Goal: Task Accomplishment & Management: Use online tool/utility

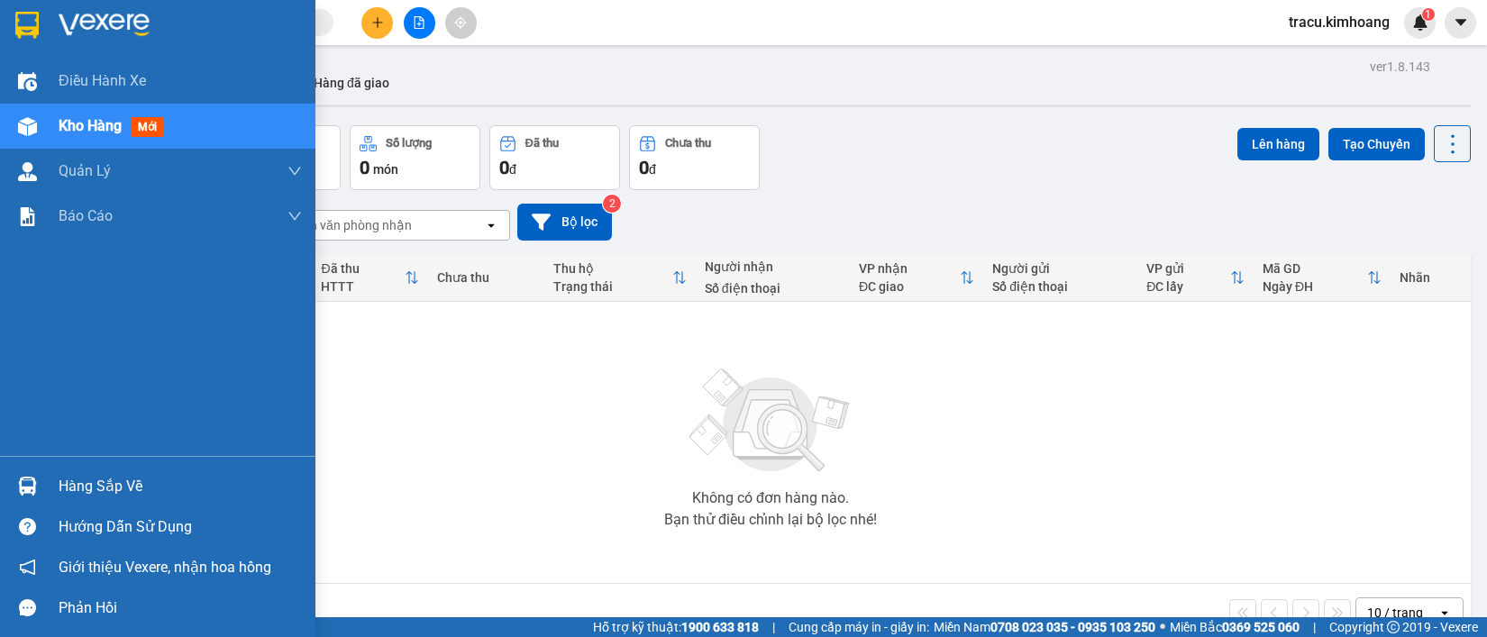
click at [102, 480] on div "Hàng sắp về" at bounding box center [180, 486] width 243 height 27
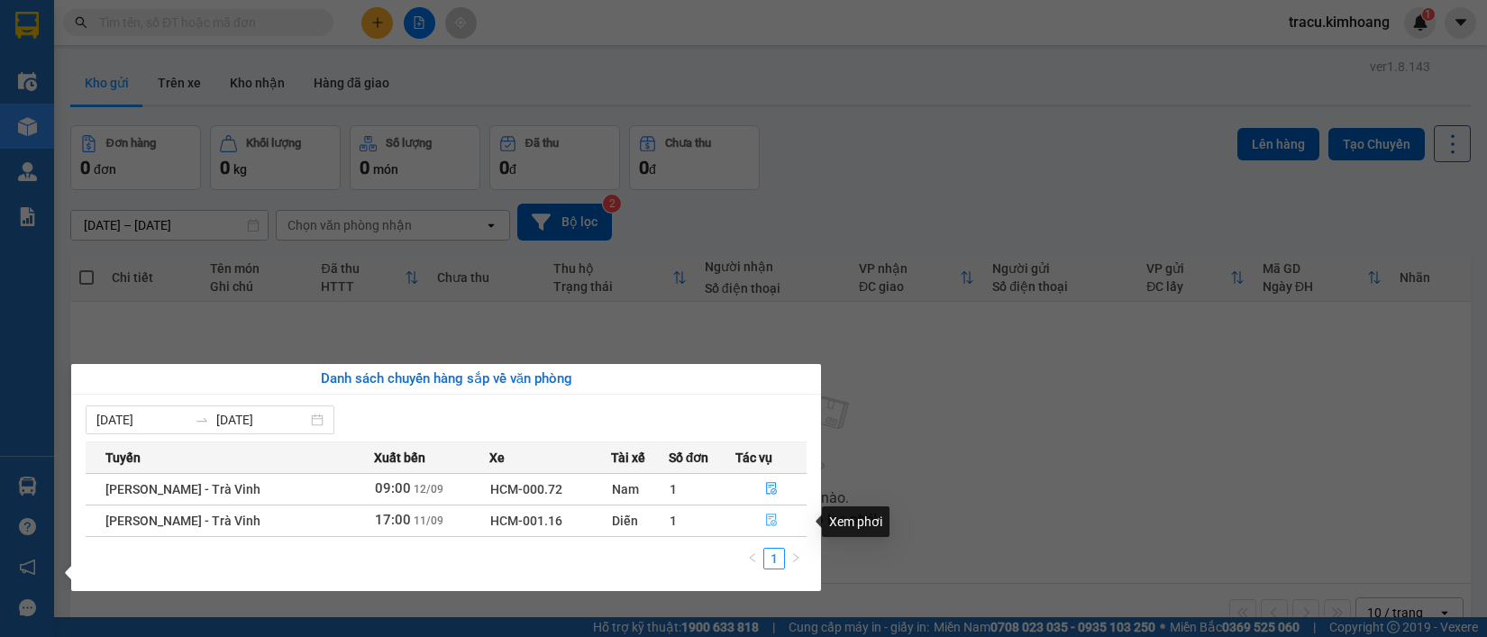
click at [772, 518] on icon "file-done" at bounding box center [771, 520] width 13 height 13
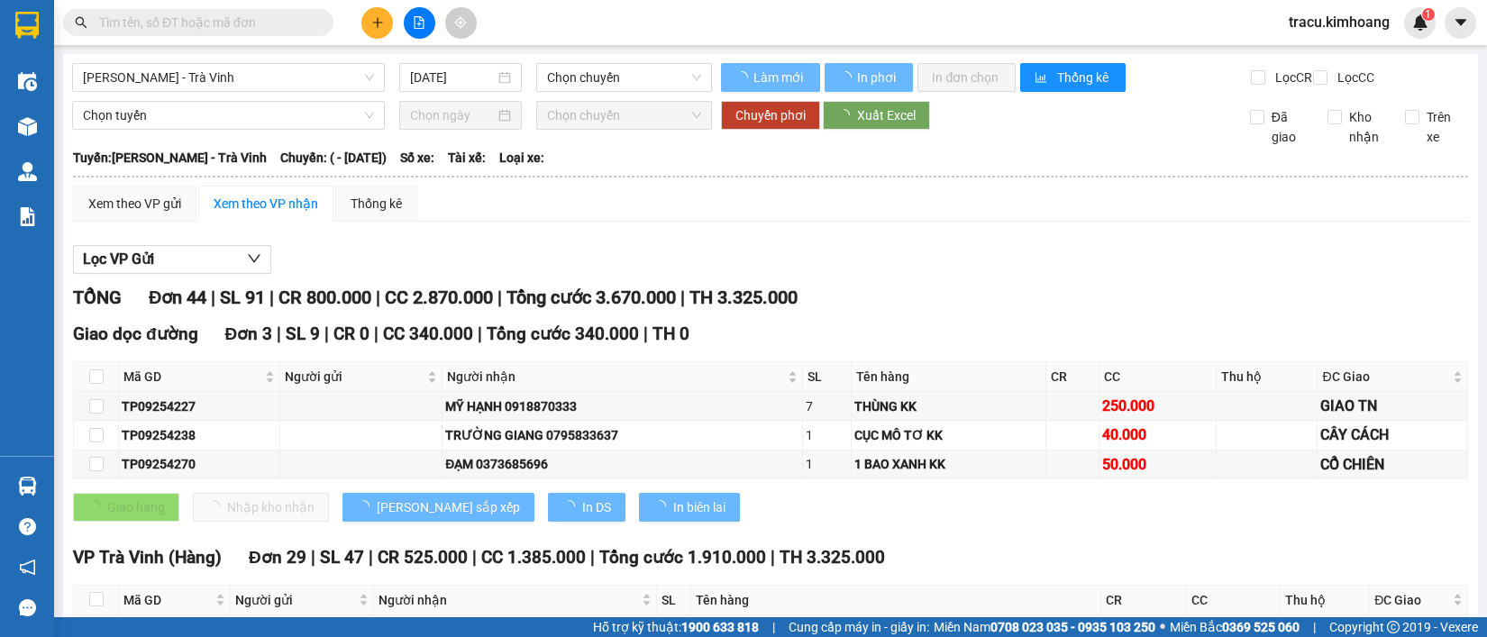
type input "[DATE]"
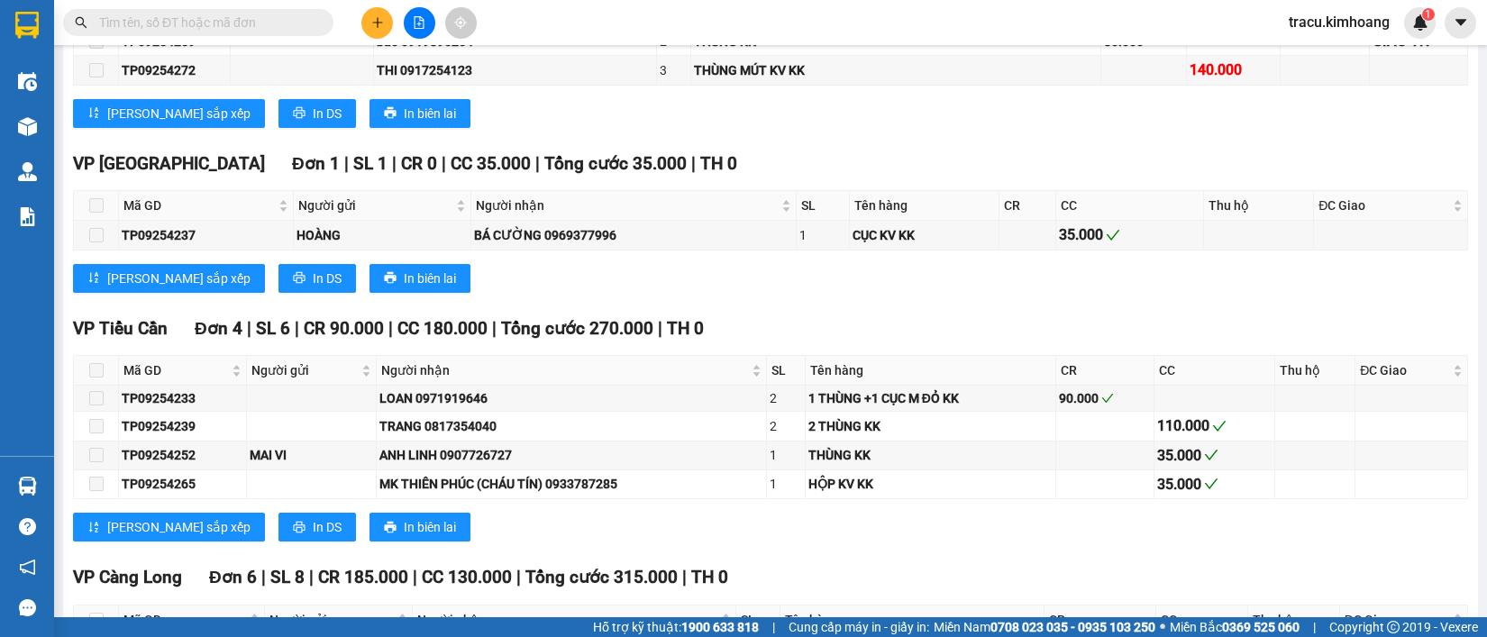
scroll to position [1816, 0]
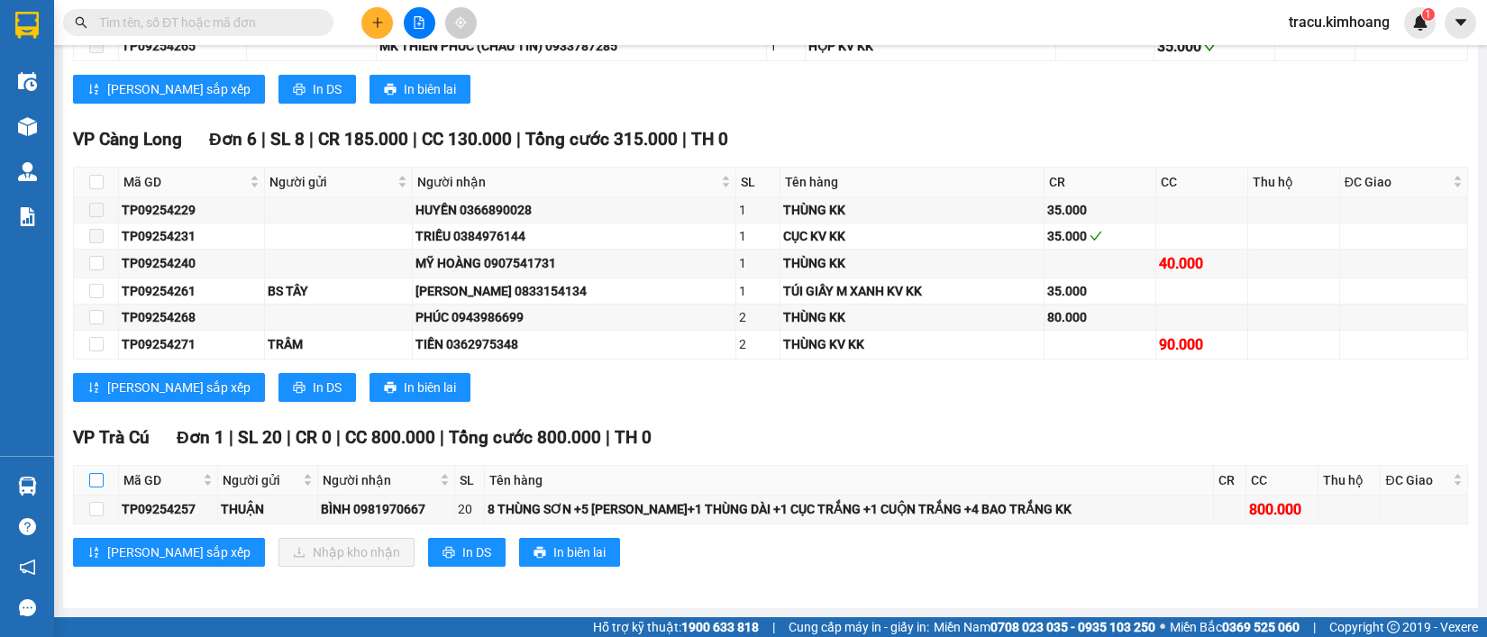
click at [99, 485] on input "checkbox" at bounding box center [96, 480] width 14 height 14
checkbox input "true"
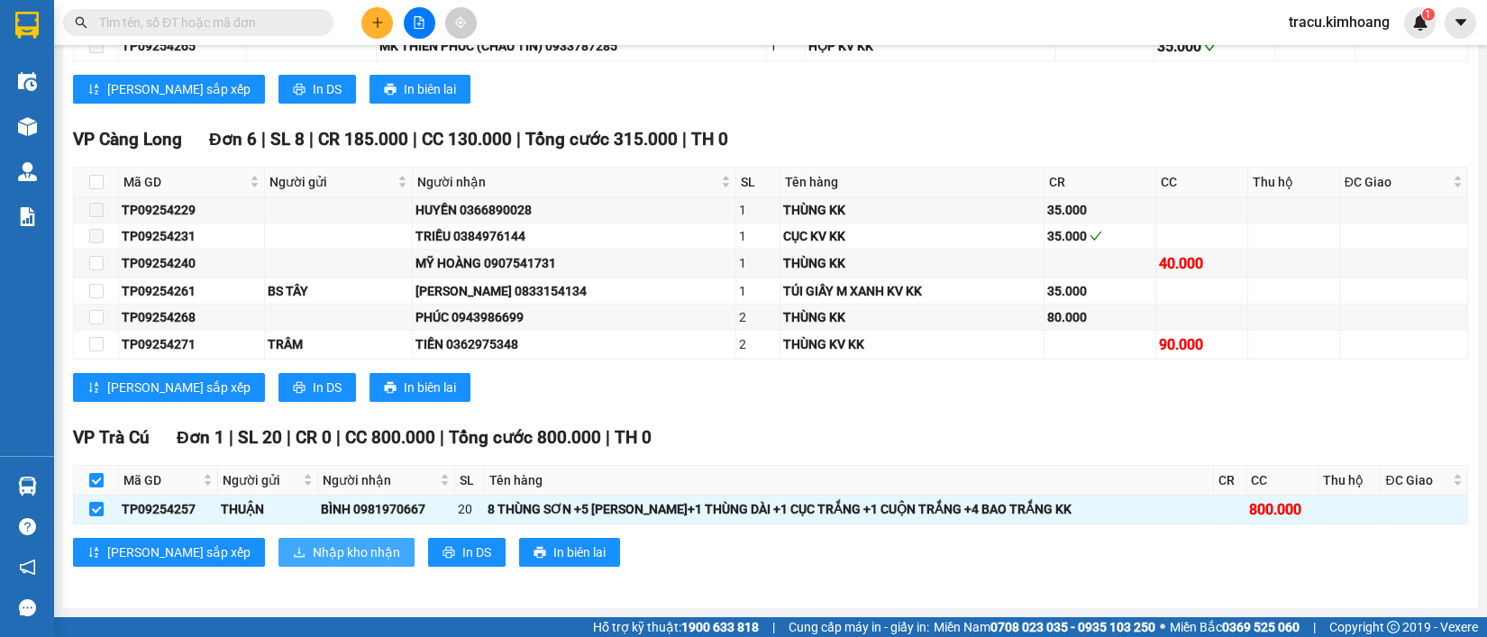
click at [313, 557] on span "Nhập kho nhận" at bounding box center [356, 553] width 87 height 20
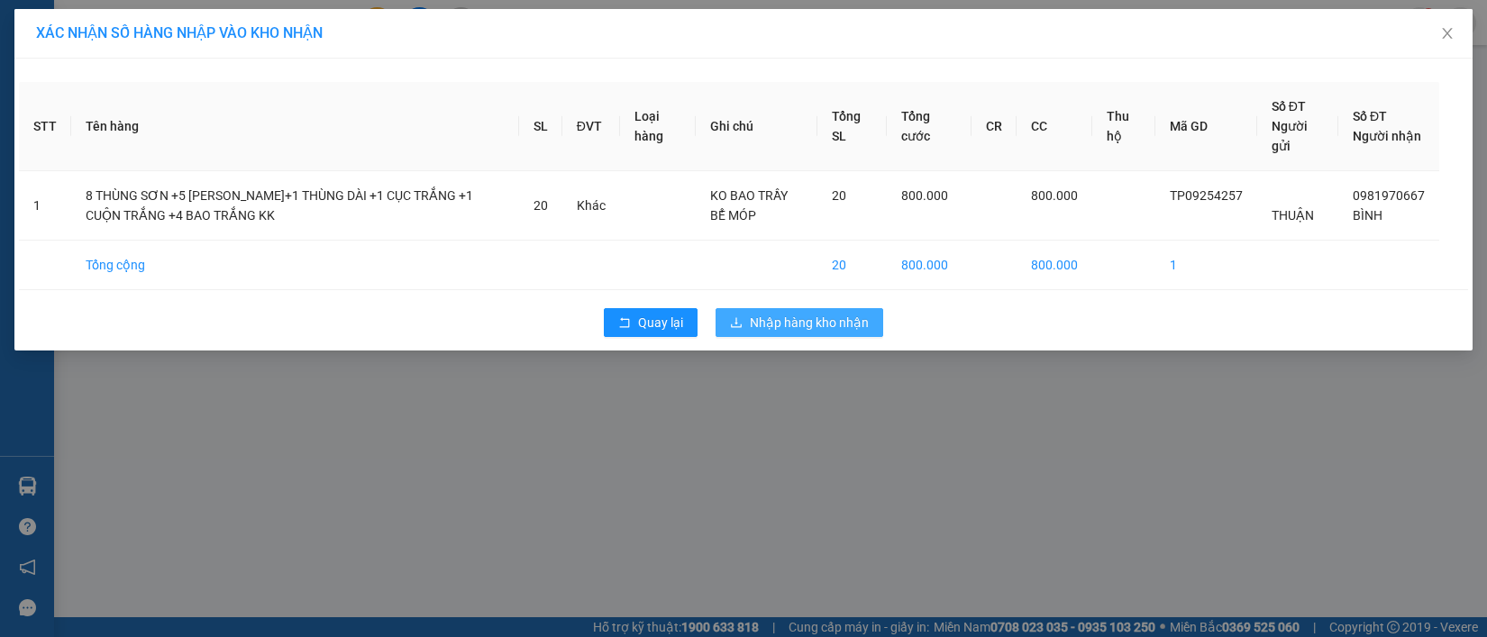
click at [791, 322] on span "Nhập hàng kho nhận" at bounding box center [809, 323] width 119 height 20
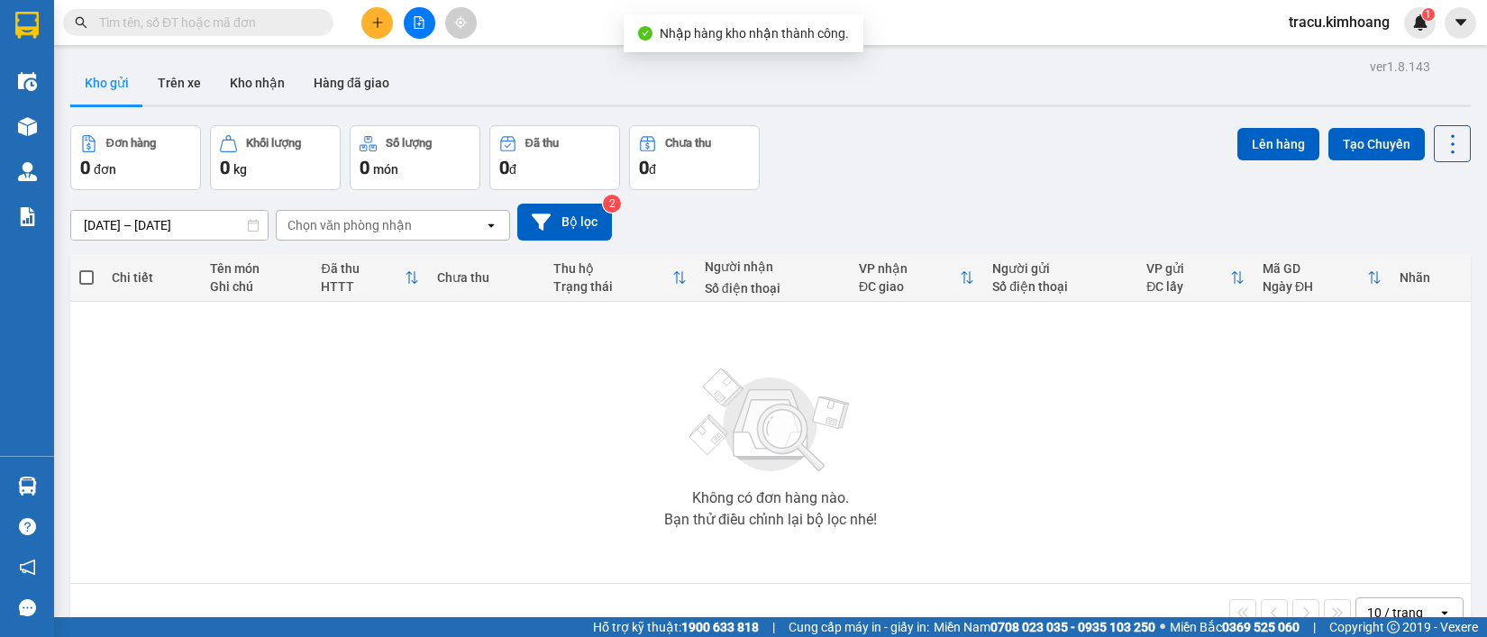
click at [95, 489] on div "Không có đơn hàng nào. Bạn thử điều chỉnh lại bộ lọc nhé!" at bounding box center [770, 442] width 1383 height 270
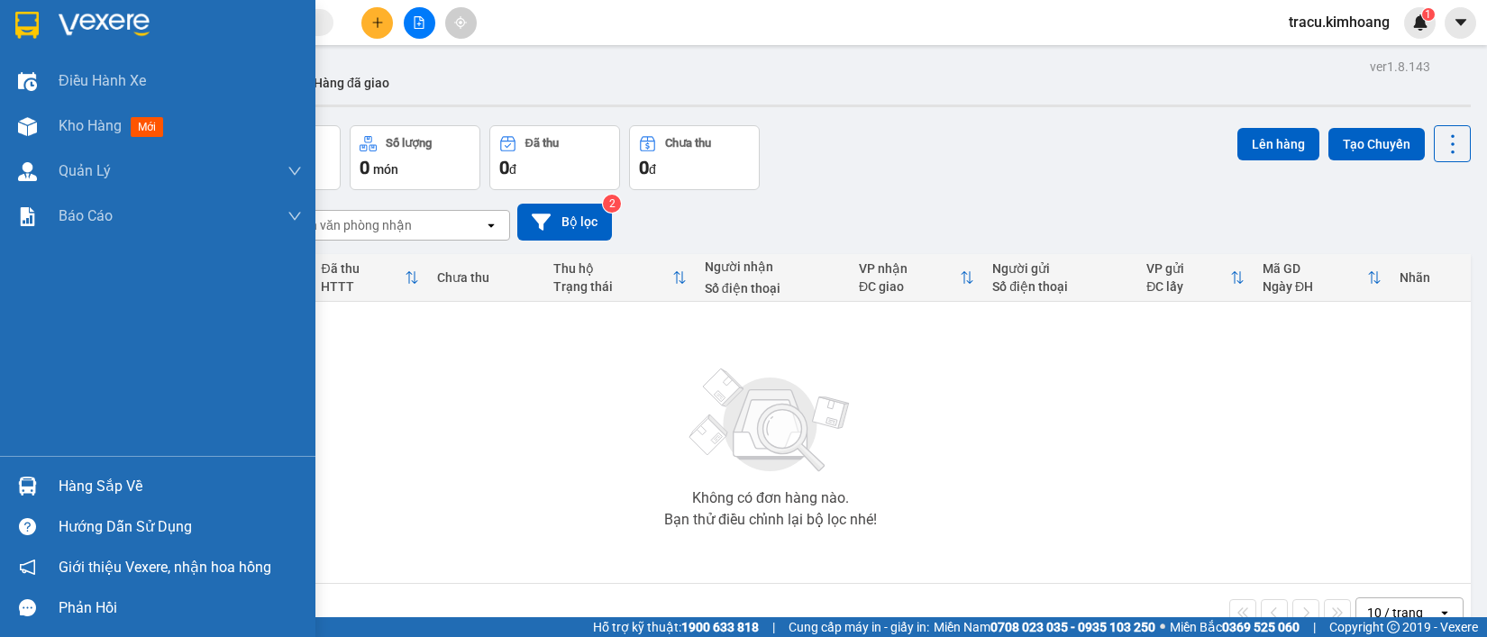
click at [128, 489] on div "Hàng sắp về" at bounding box center [180, 486] width 243 height 27
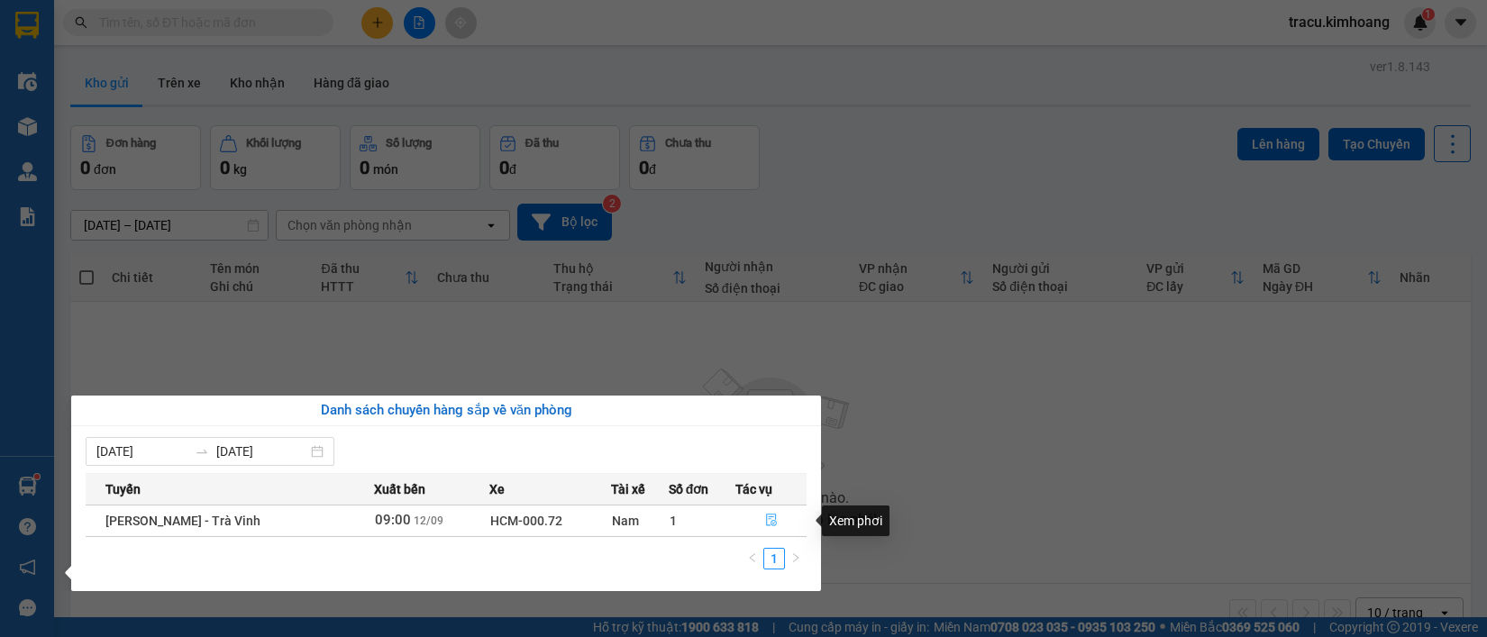
click at [765, 517] on icon "file-done" at bounding box center [771, 520] width 13 height 13
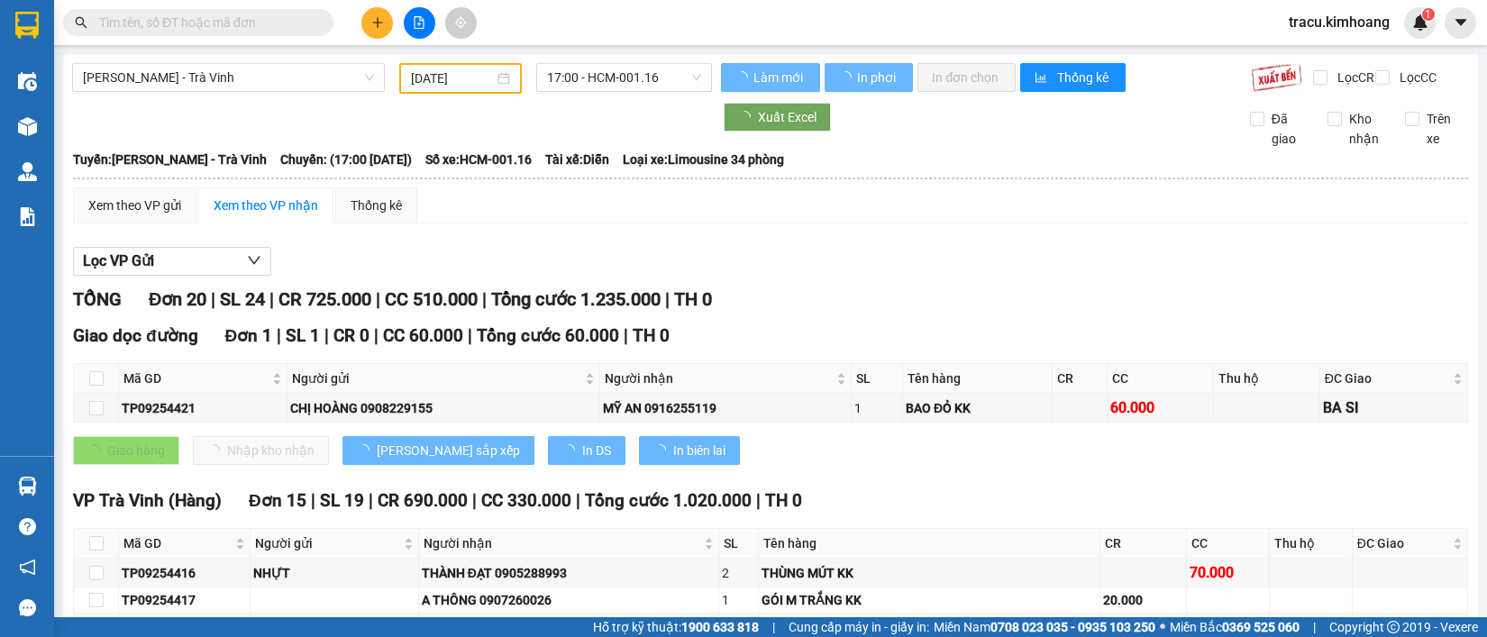
type input "[DATE]"
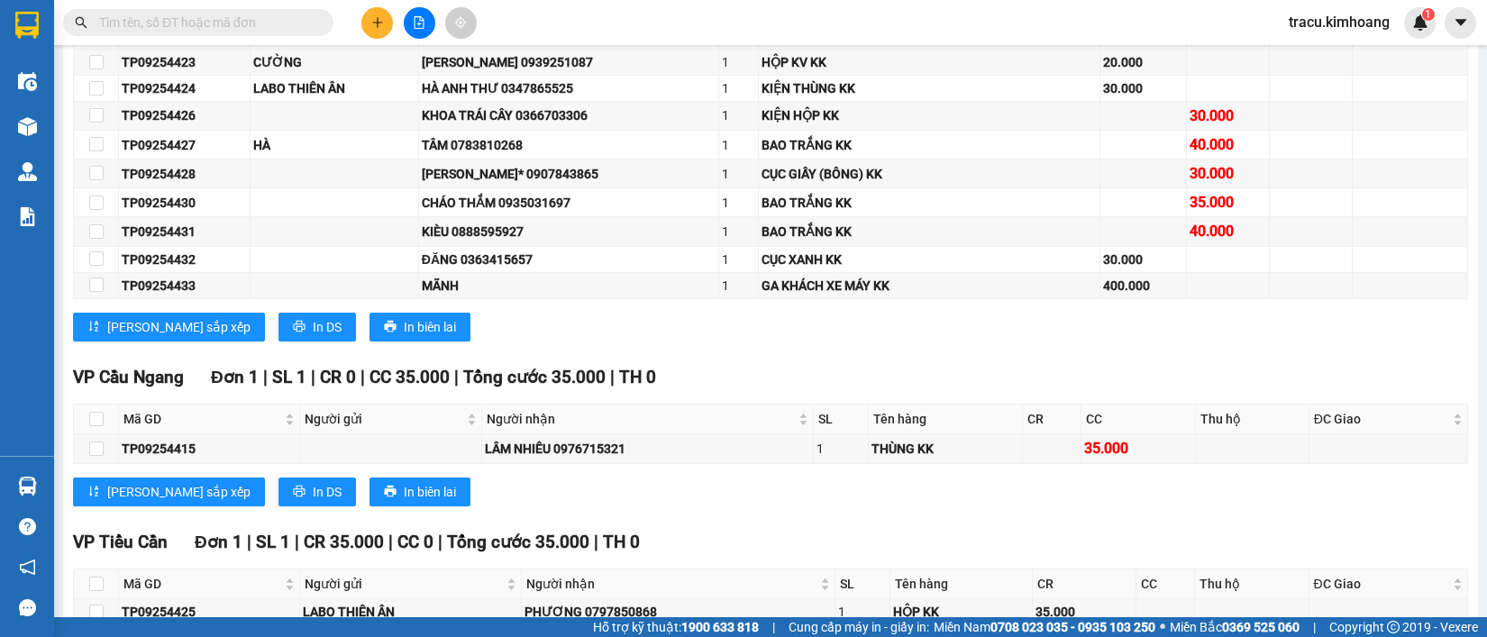
scroll to position [1130, 0]
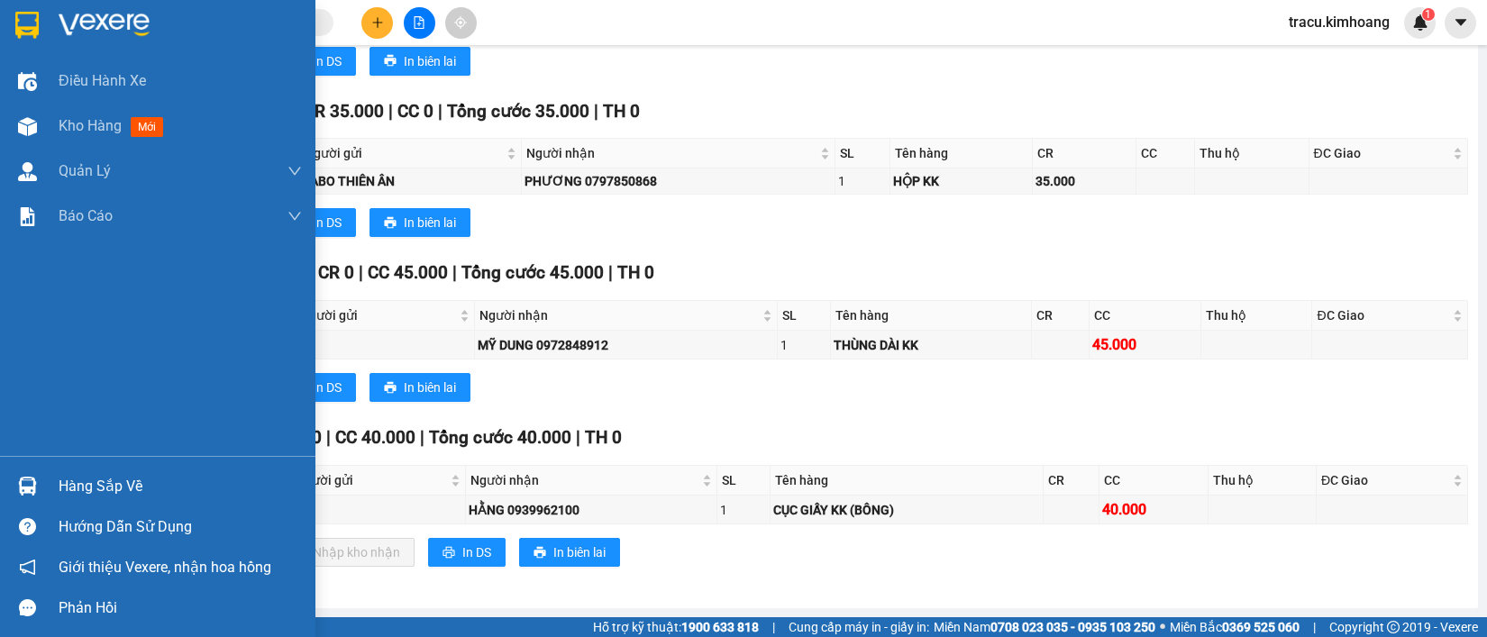
click at [90, 501] on div "Hàng sắp về" at bounding box center [158, 486] width 316 height 41
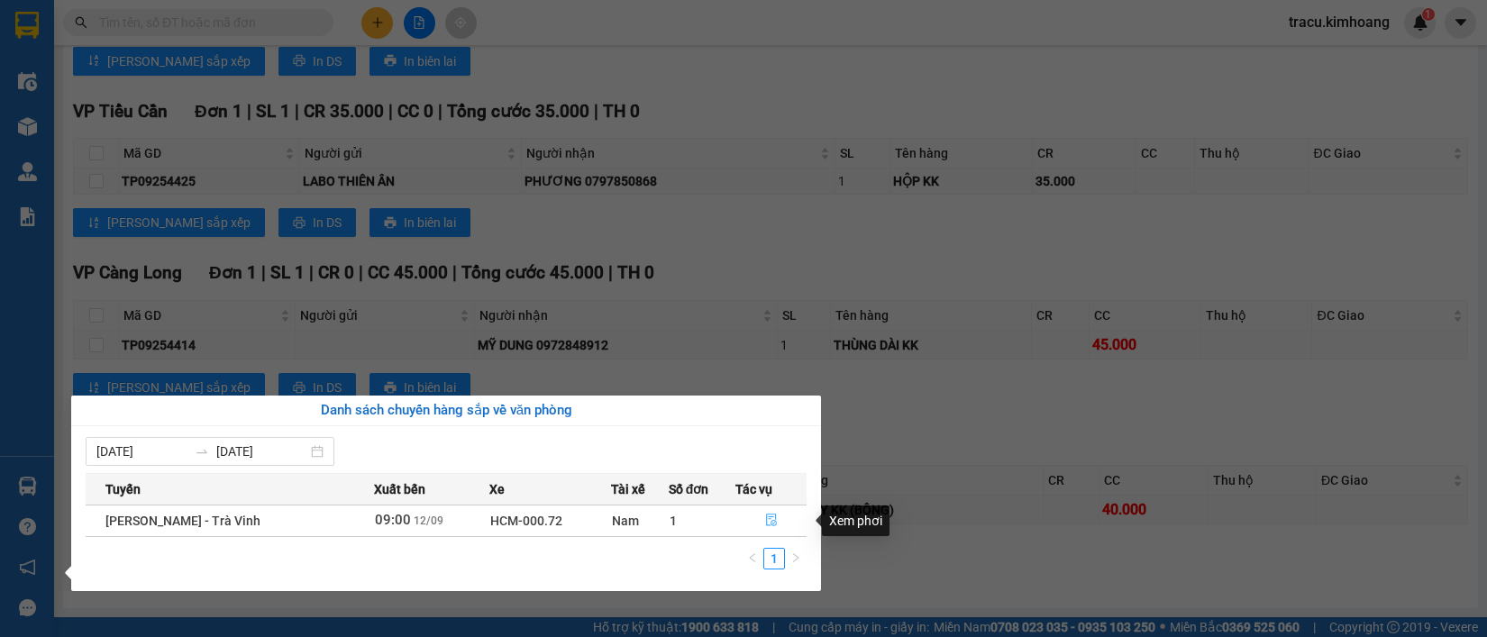
click at [769, 526] on icon "file-done" at bounding box center [771, 520] width 13 height 13
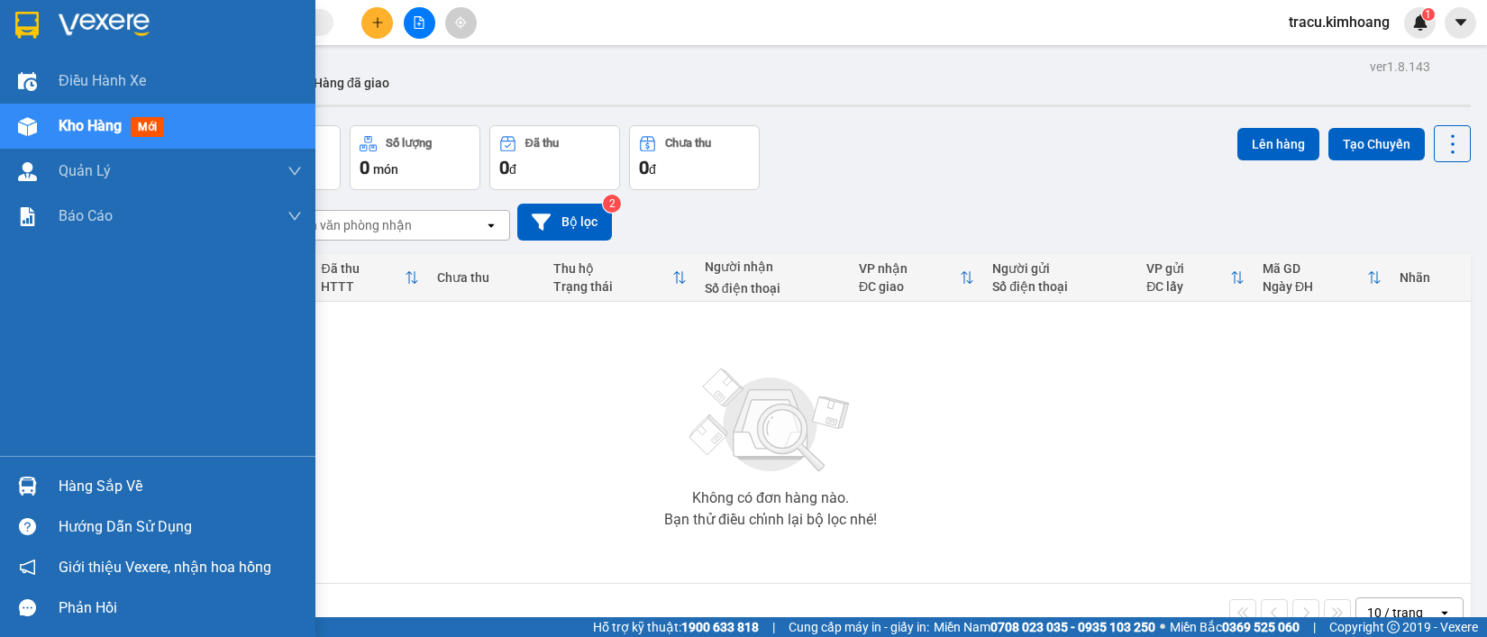
click at [87, 489] on div "Hàng sắp về" at bounding box center [180, 486] width 243 height 27
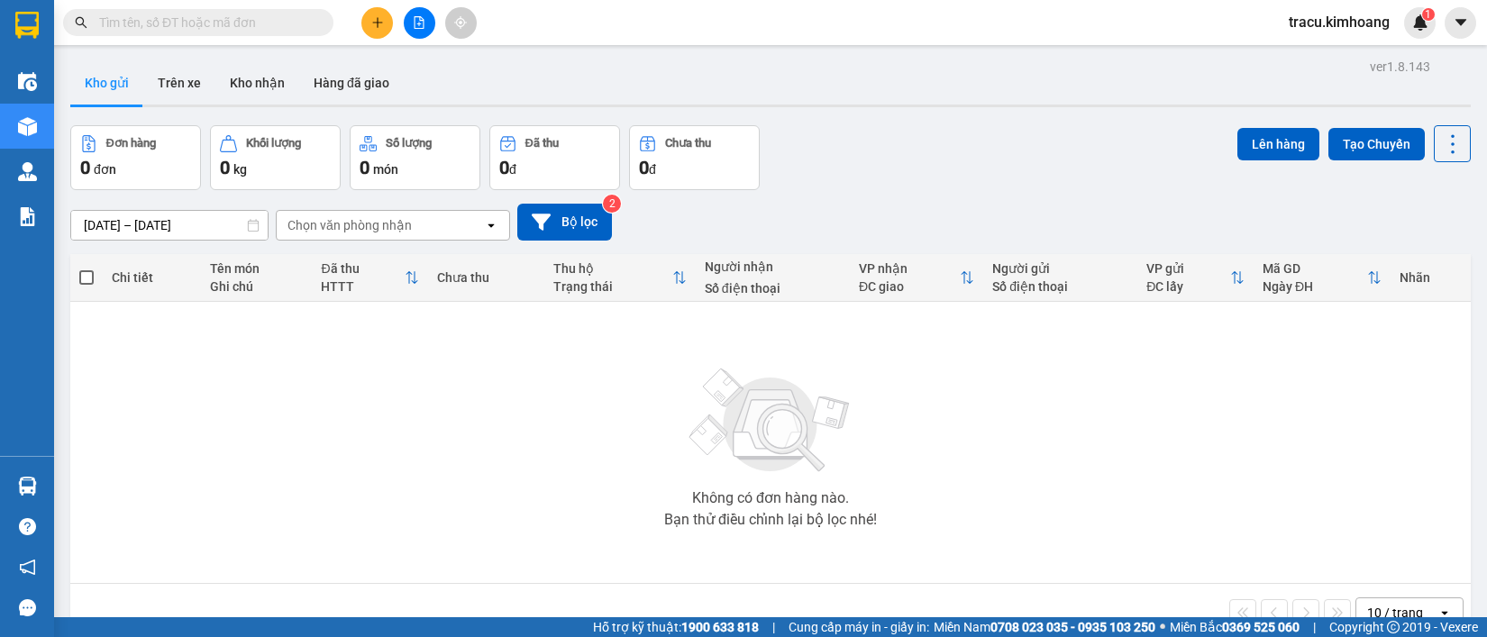
click at [164, 336] on section "Kết quả tìm kiếm ( 0 ) Bộ lọc No Data tracu.kimhoang 1 Điều hành xe Kho hàng mớ…" at bounding box center [743, 318] width 1487 height 637
click at [260, 87] on button "Kho nhận" at bounding box center [257, 82] width 84 height 43
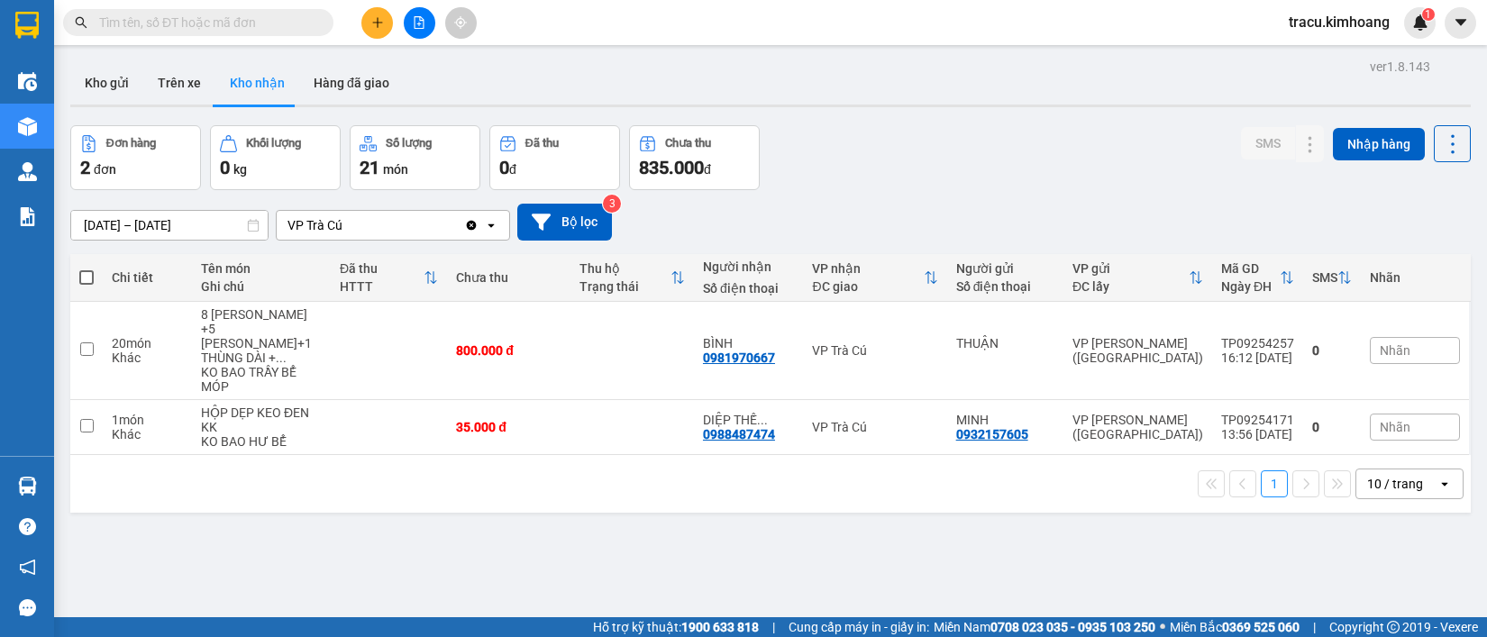
click at [87, 269] on label at bounding box center [86, 278] width 14 height 18
click at [87, 269] on input "checkbox" at bounding box center [87, 269] width 0 height 0
checkbox input "true"
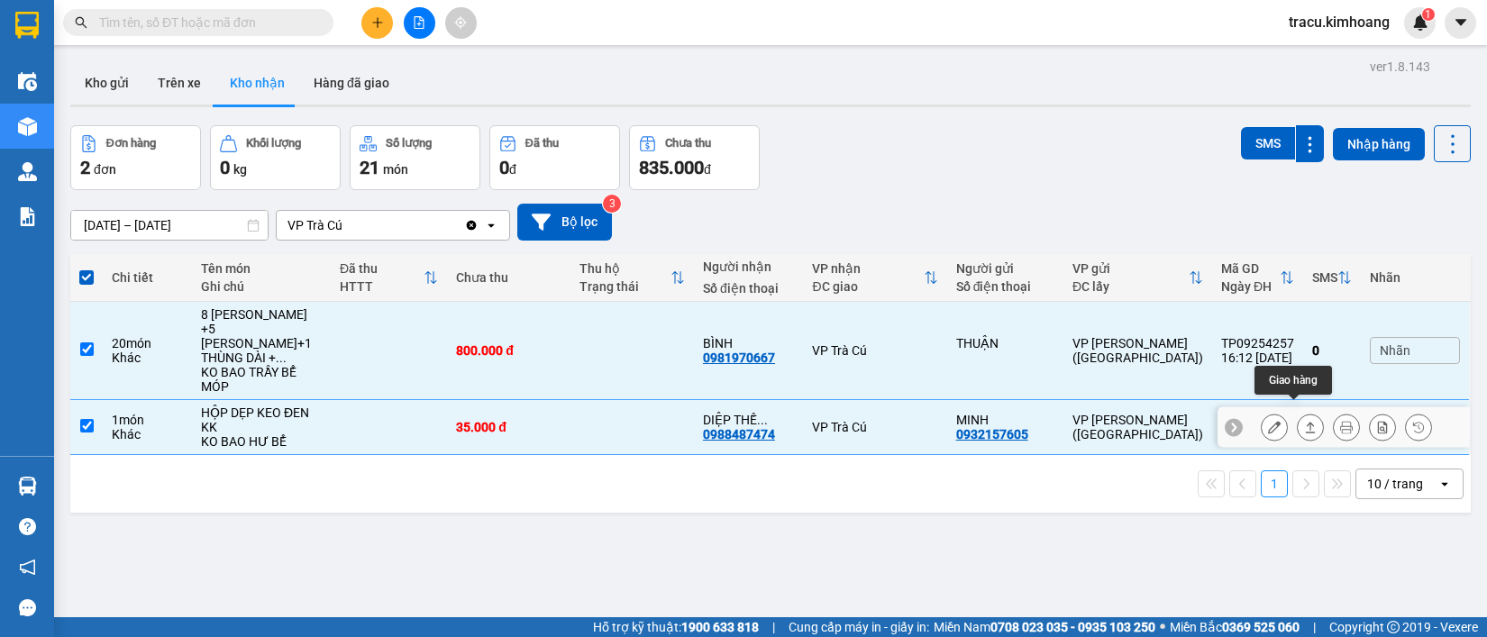
click at [1304, 421] on icon at bounding box center [1310, 427] width 13 height 13
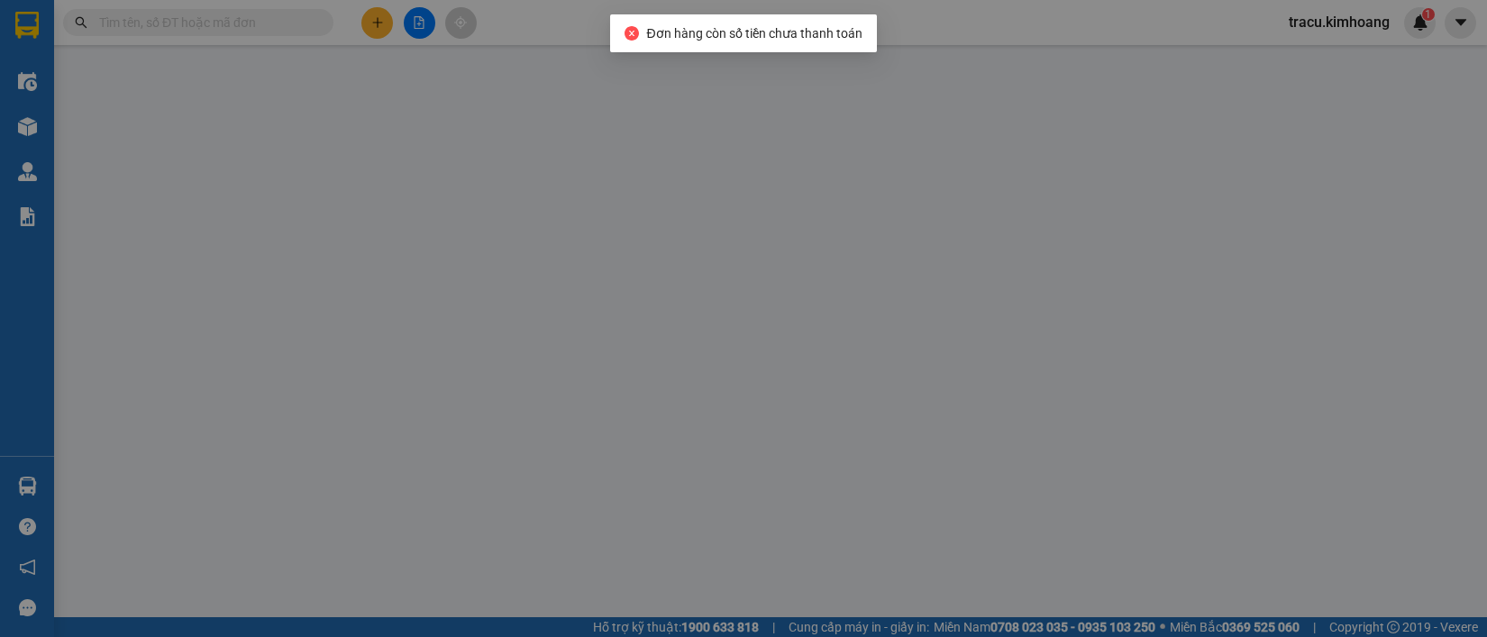
type input "0932157605"
type input "MINH"
type input "0988487474"
type input "DIỆP THẾ HUYỀN"
type input "35.000"
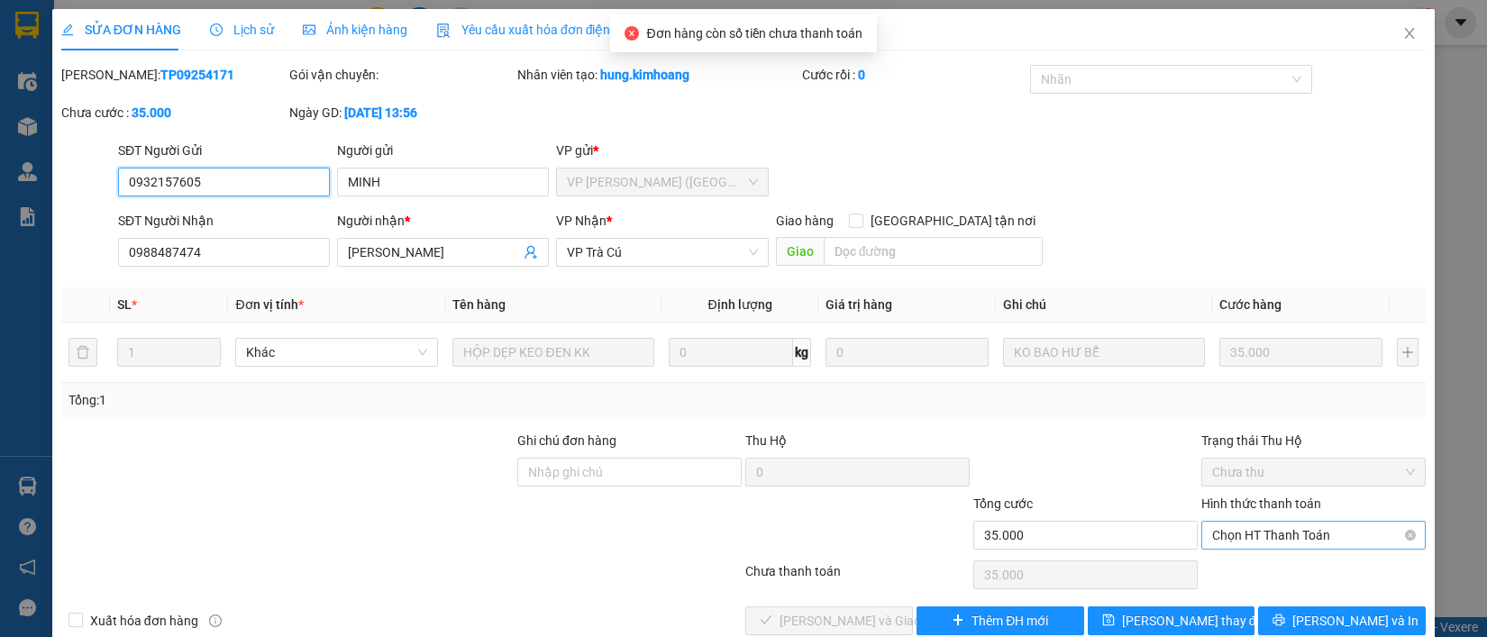
click at [1267, 535] on span "Chọn HT Thanh Toán" at bounding box center [1313, 535] width 203 height 27
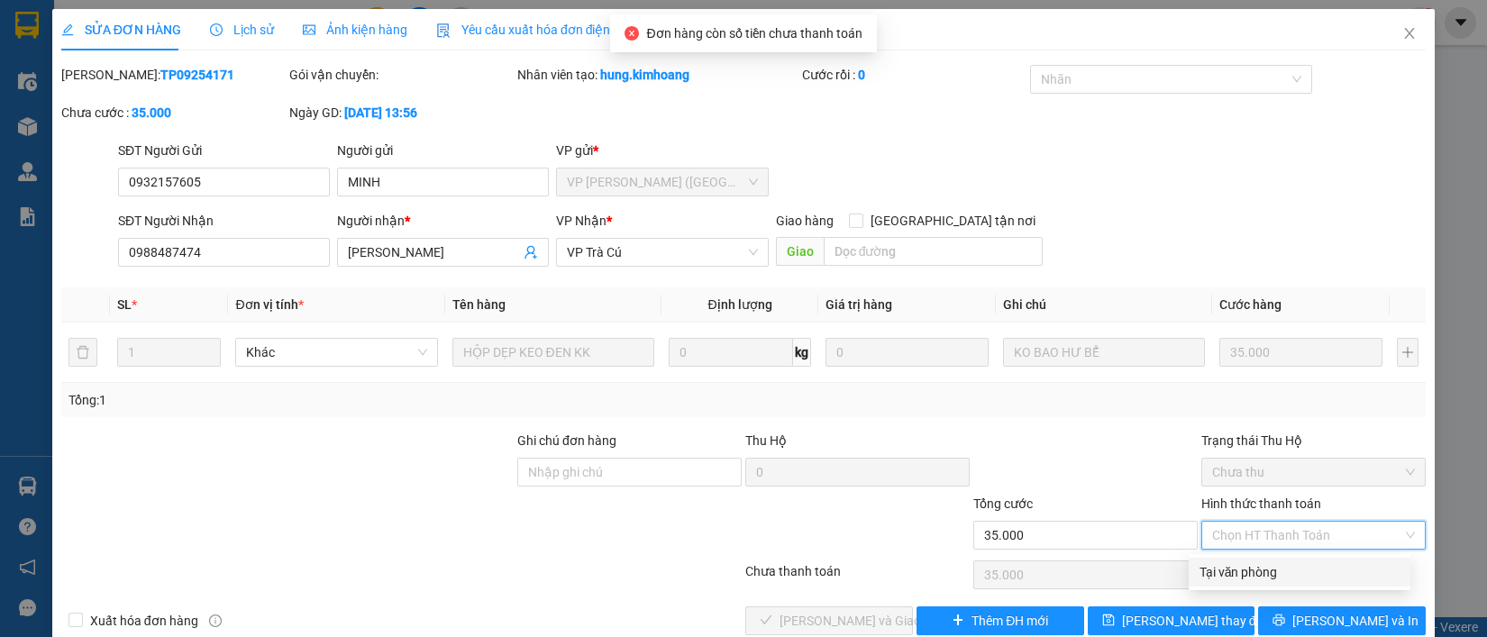
click at [1247, 563] on div "Tại văn phòng" at bounding box center [1300, 573] width 200 height 20
type input "0"
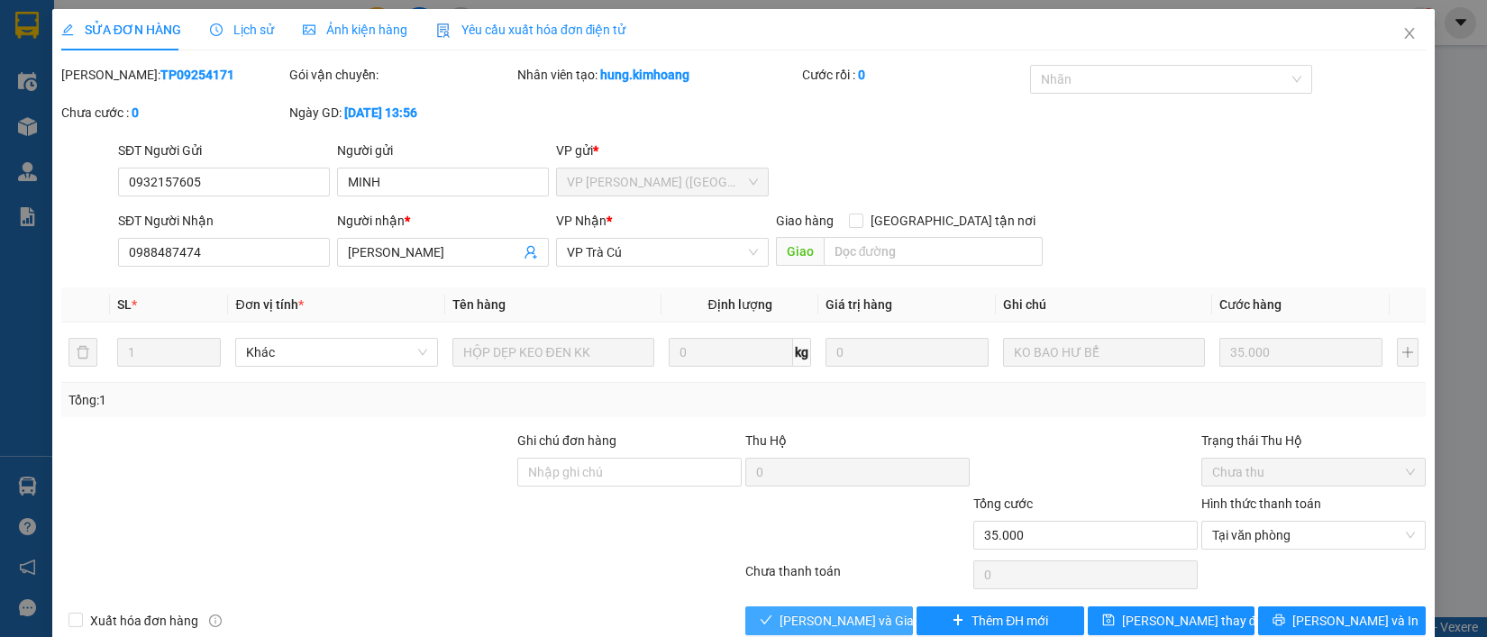
click at [863, 622] on span "Lưu và Giao hàng" at bounding box center [866, 621] width 173 height 20
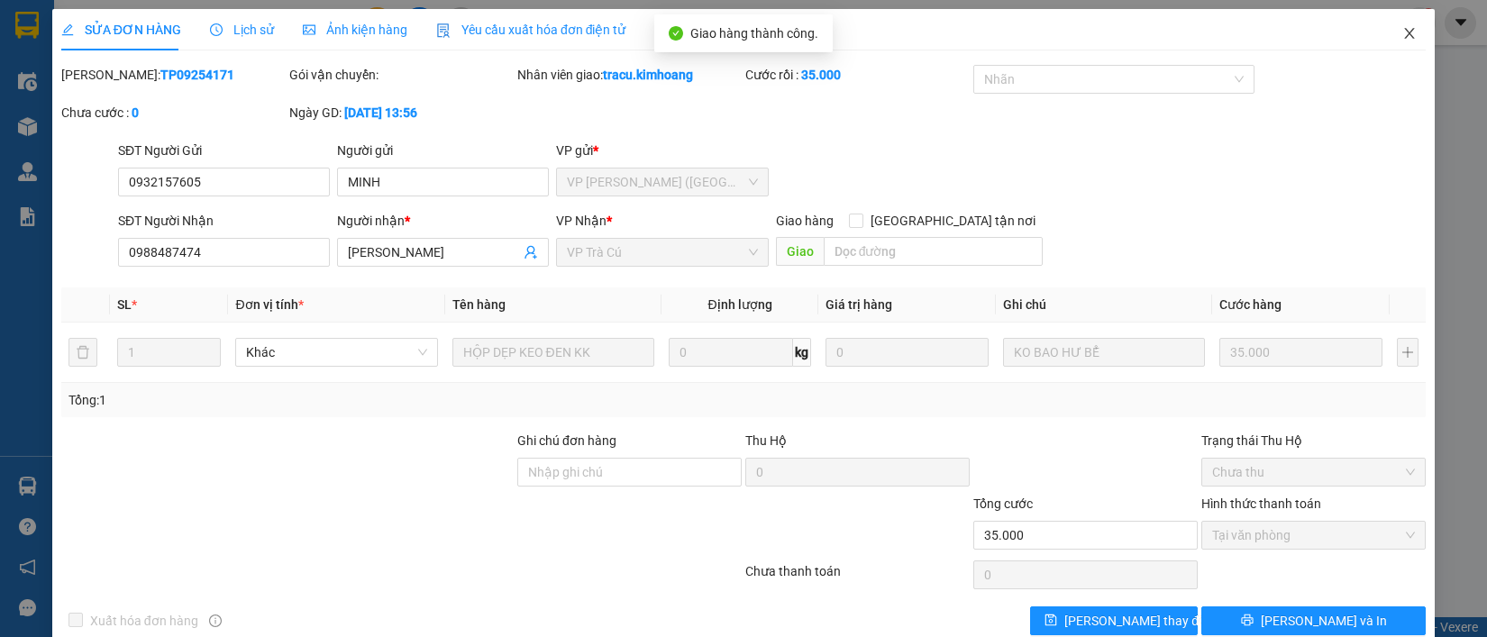
click at [1403, 30] on icon "close" at bounding box center [1410, 33] width 14 height 14
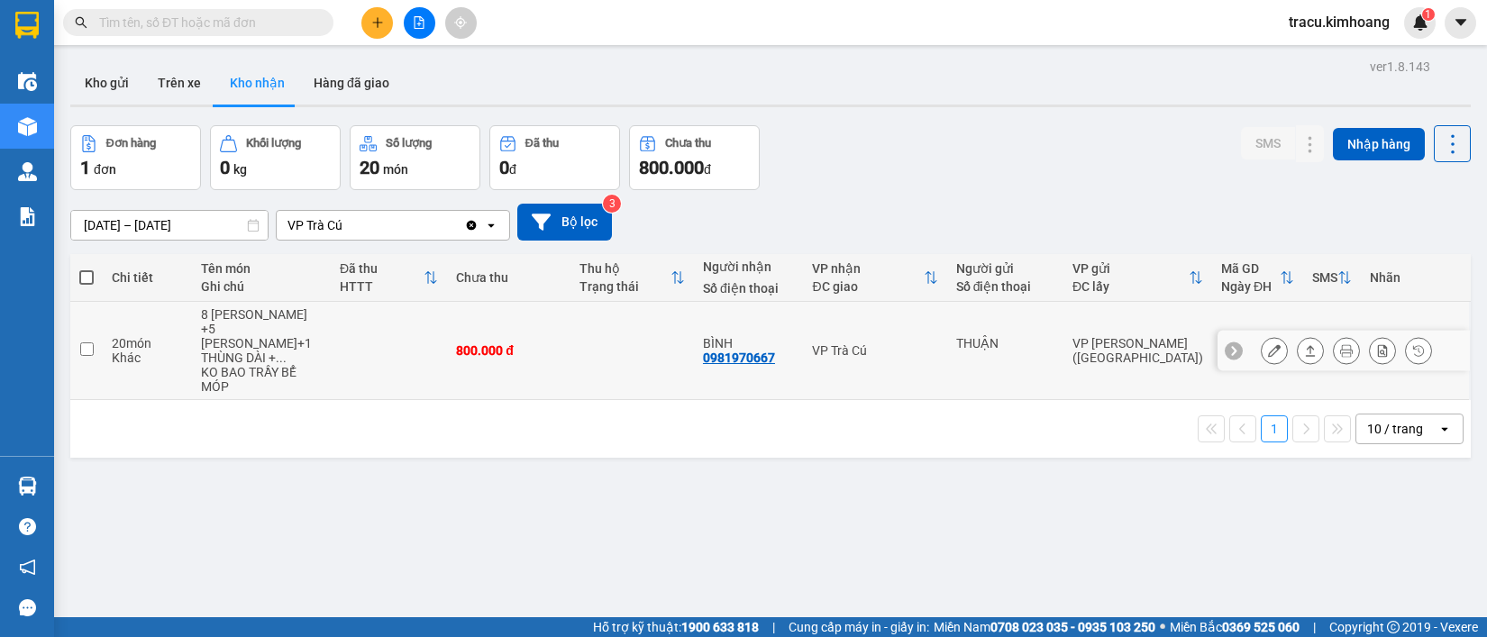
click at [87, 343] on input "checkbox" at bounding box center [87, 350] width 14 height 14
checkbox input "true"
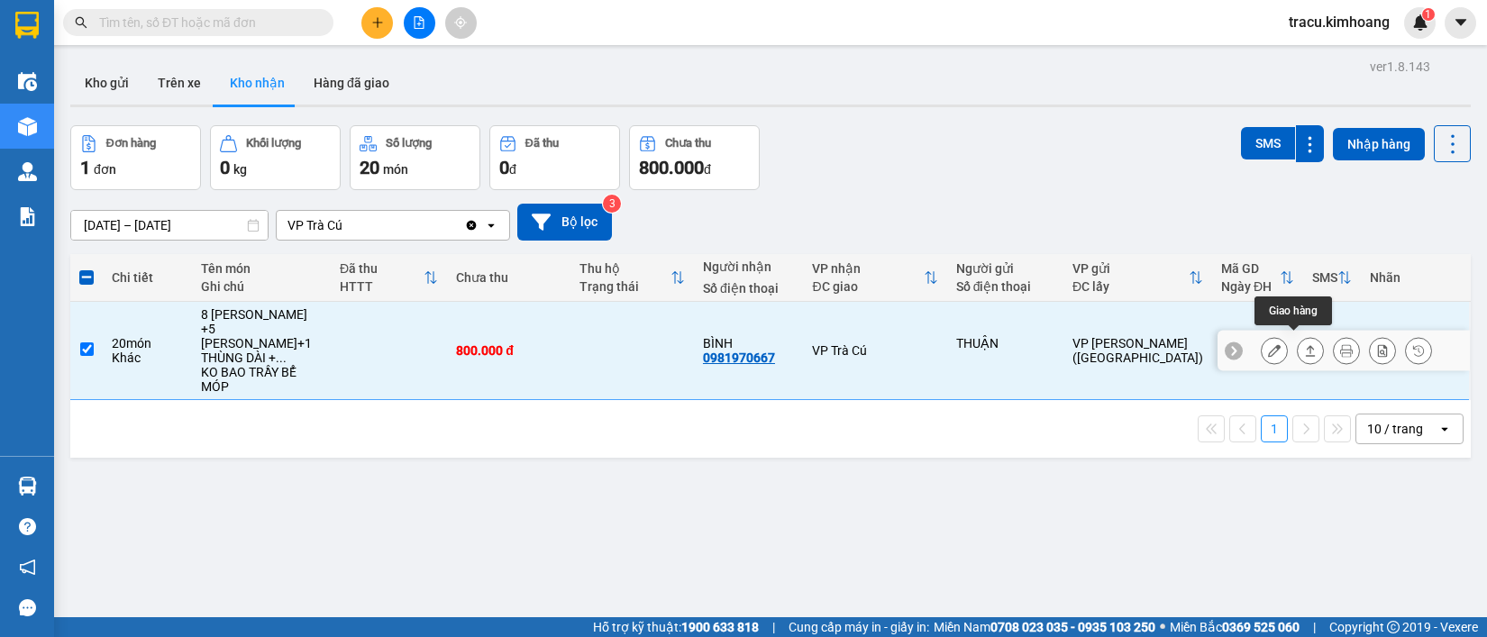
click at [1304, 344] on icon at bounding box center [1310, 350] width 13 height 13
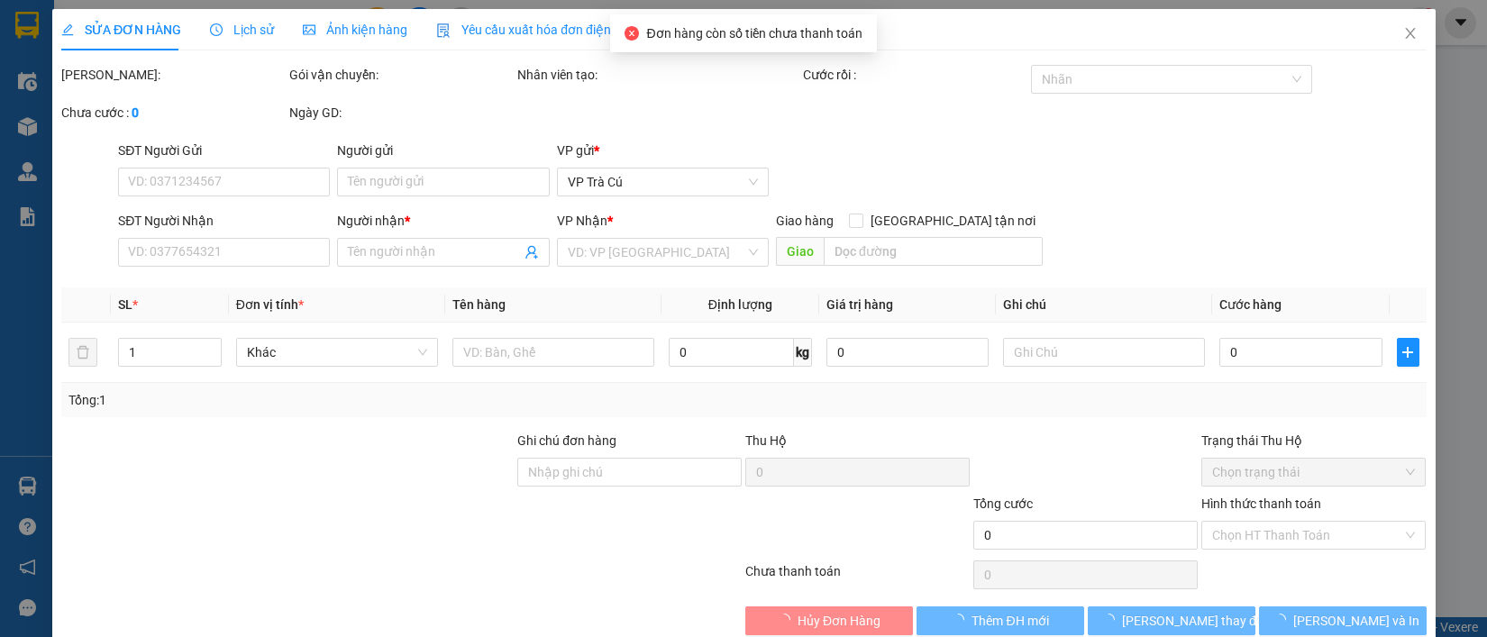
type input "THUẬN"
type input "0981970667"
type input "BÌNH"
type input "800.000"
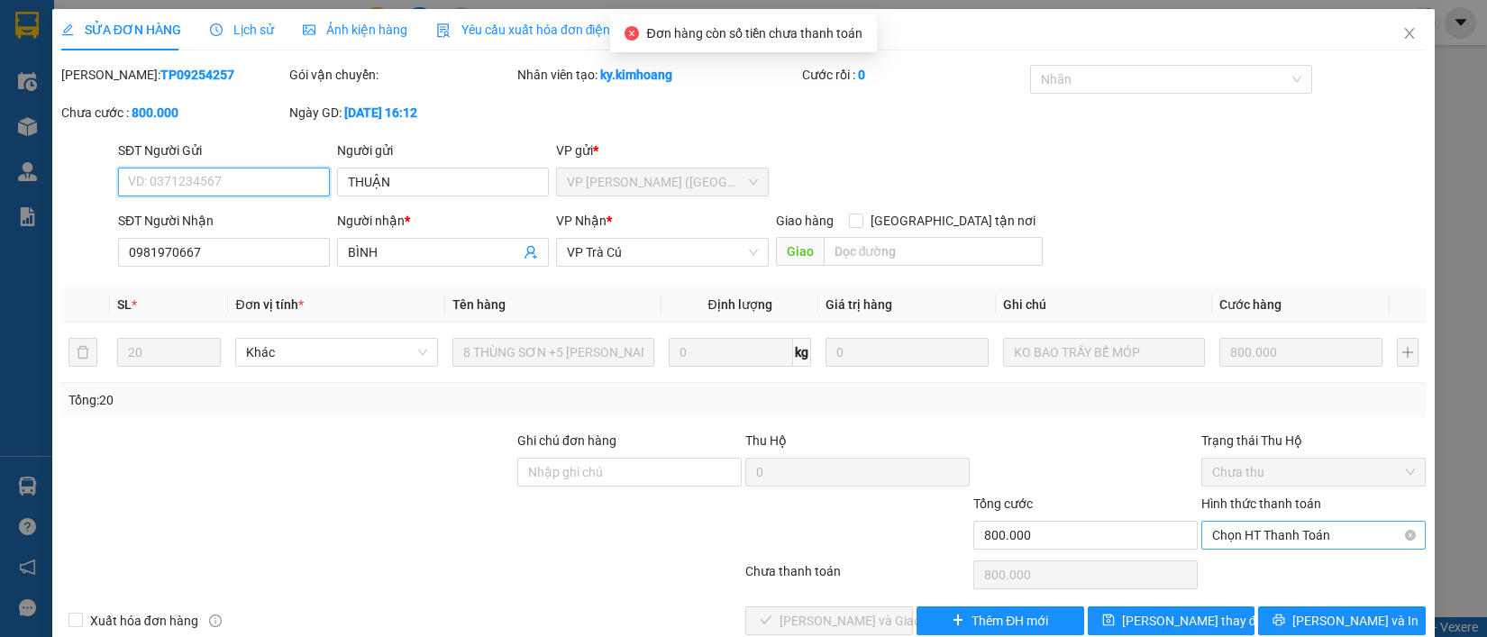
click at [1247, 537] on span "Chọn HT Thanh Toán" at bounding box center [1313, 535] width 203 height 27
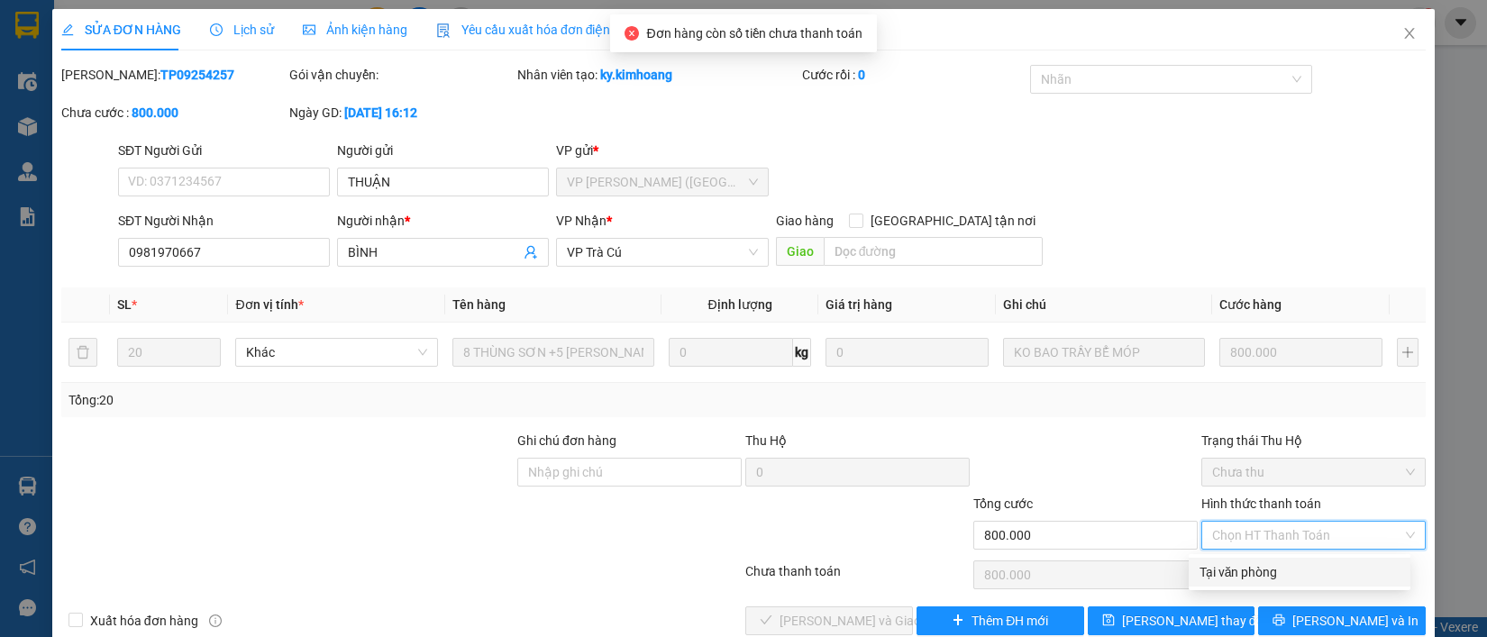
click at [1244, 569] on div "Tại văn phòng" at bounding box center [1300, 573] width 200 height 20
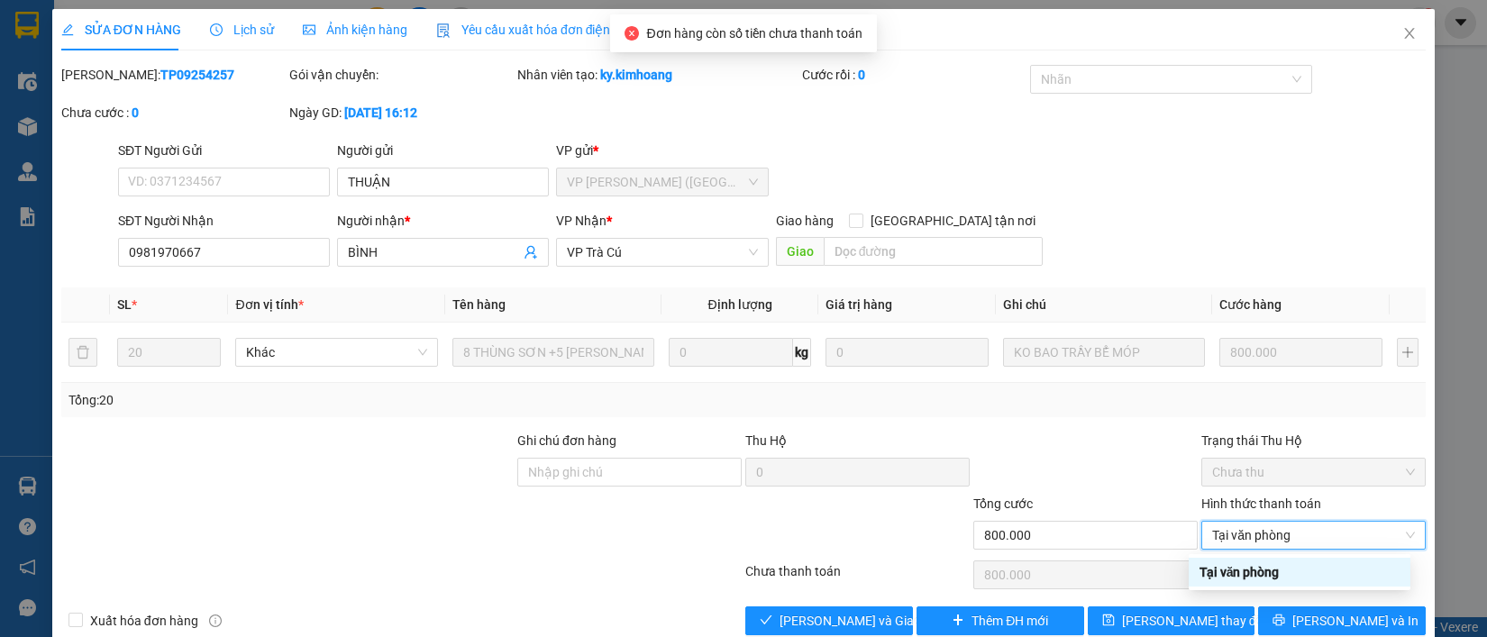
type input "0"
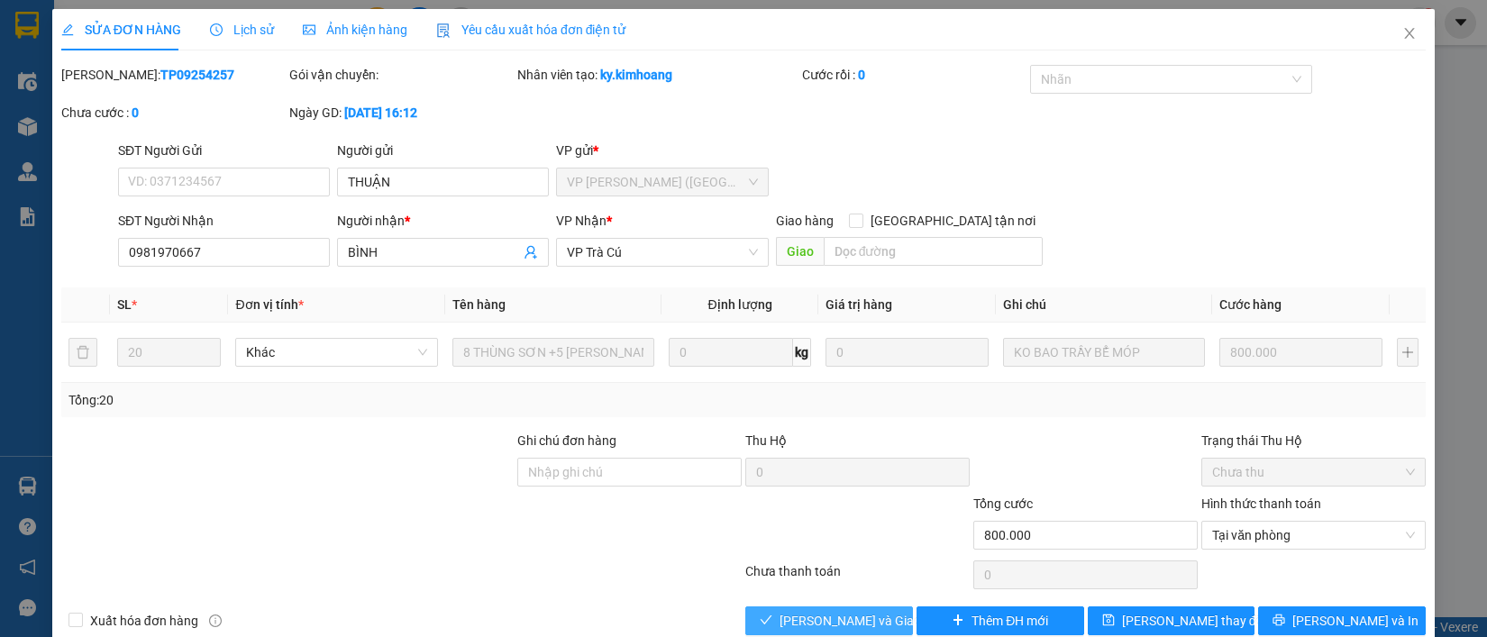
click at [850, 620] on span "Lưu và Giao hàng" at bounding box center [866, 621] width 173 height 20
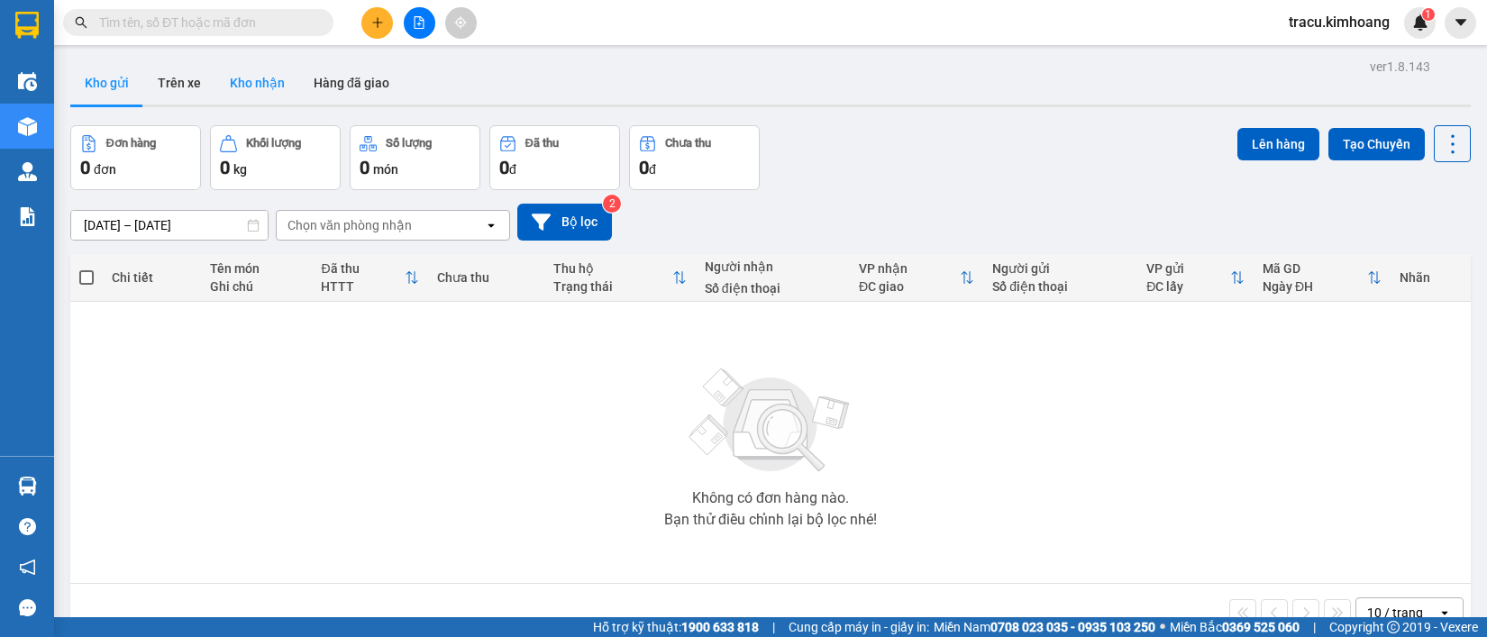
click at [249, 86] on button "Kho nhận" at bounding box center [257, 82] width 84 height 43
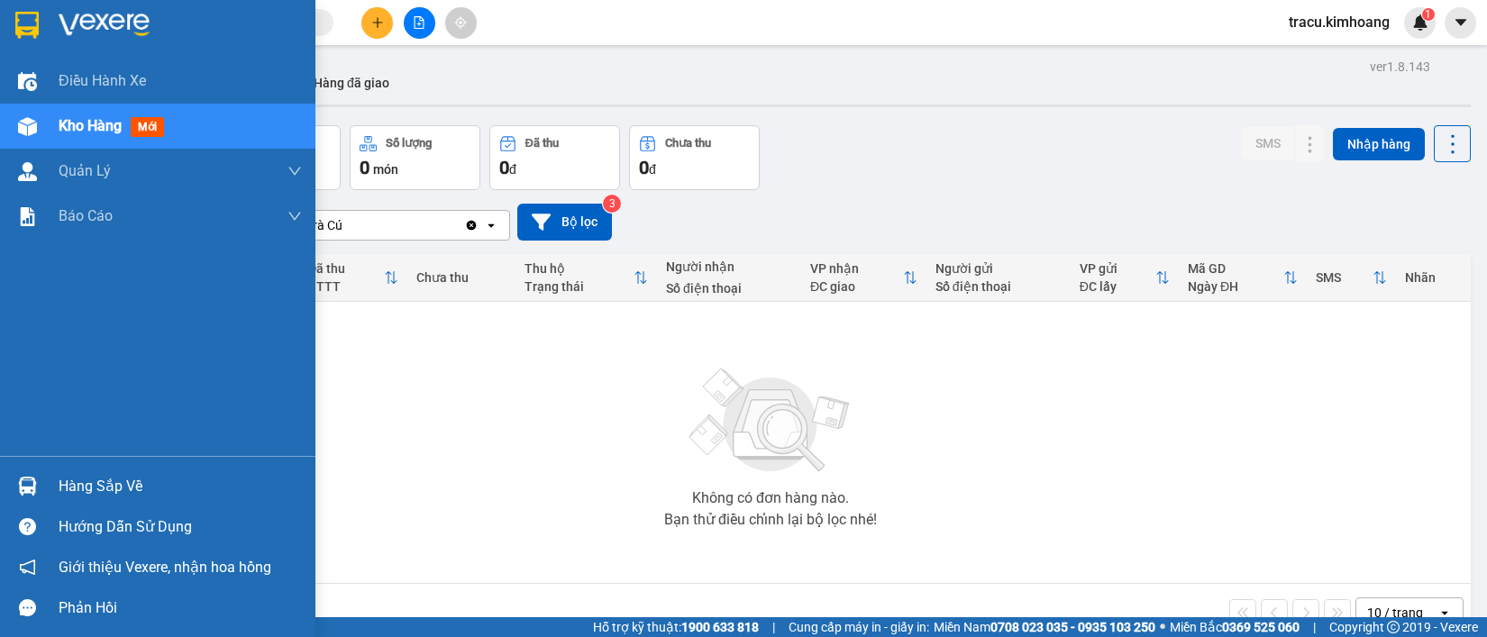
click at [79, 480] on div "Hàng sắp về" at bounding box center [180, 486] width 243 height 27
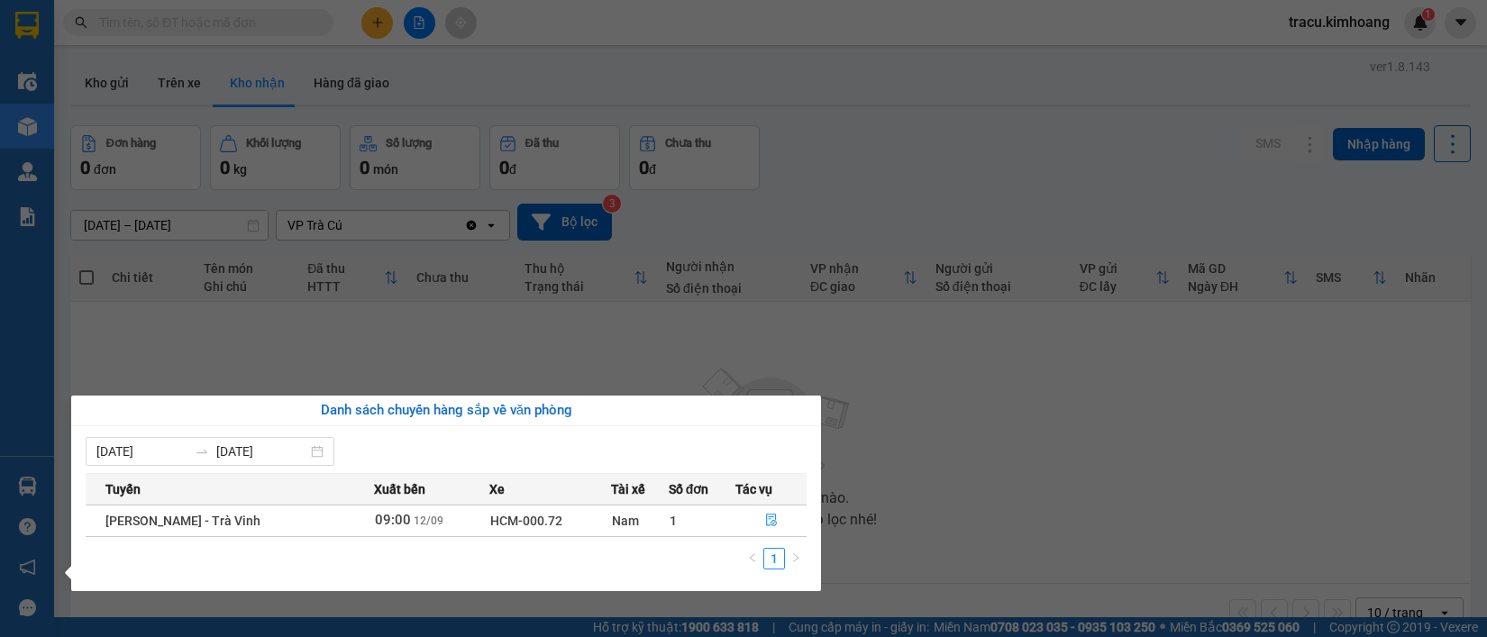
click at [293, 321] on section "Kết quả tìm kiếm ( 0 ) Bộ lọc No Data tracu.kimhoang 1 Điều hành xe Kho hàng mớ…" at bounding box center [743, 318] width 1487 height 637
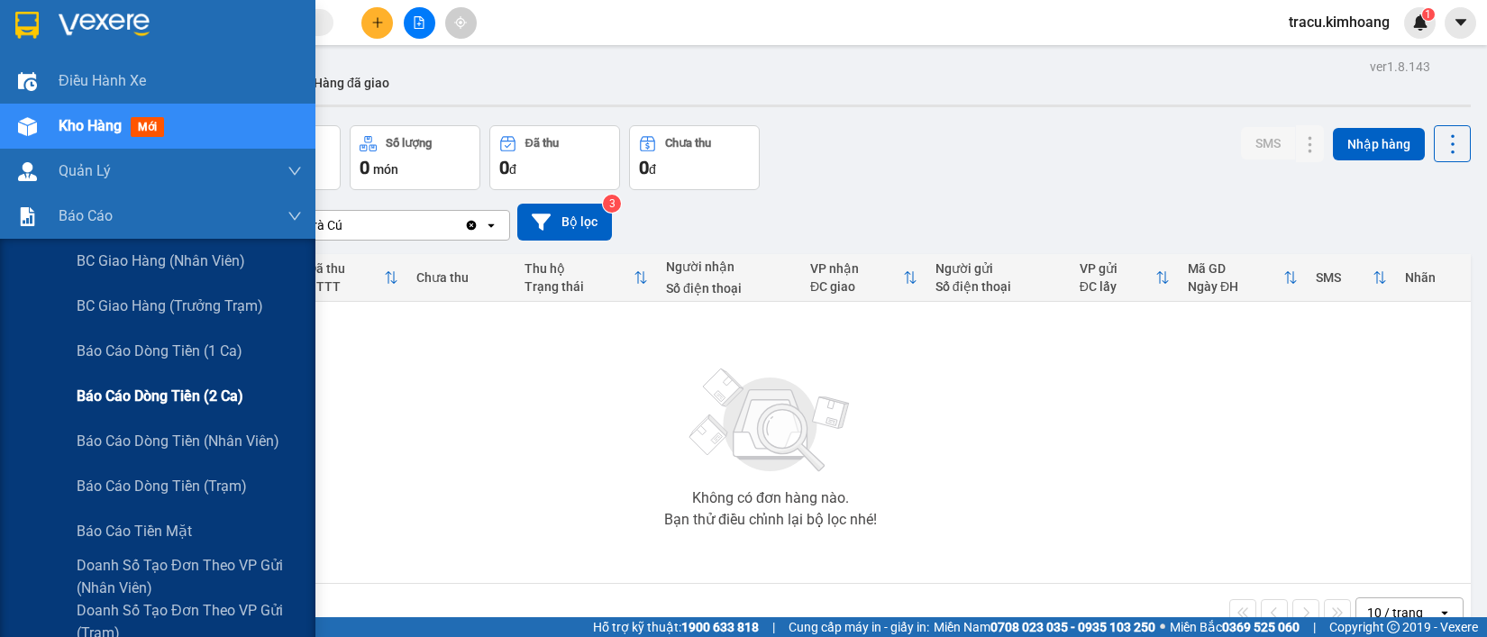
click at [164, 392] on span "Báo cáo dòng tiền (2 ca)" at bounding box center [160, 396] width 167 height 23
